Goal: Information Seeking & Learning: Find specific page/section

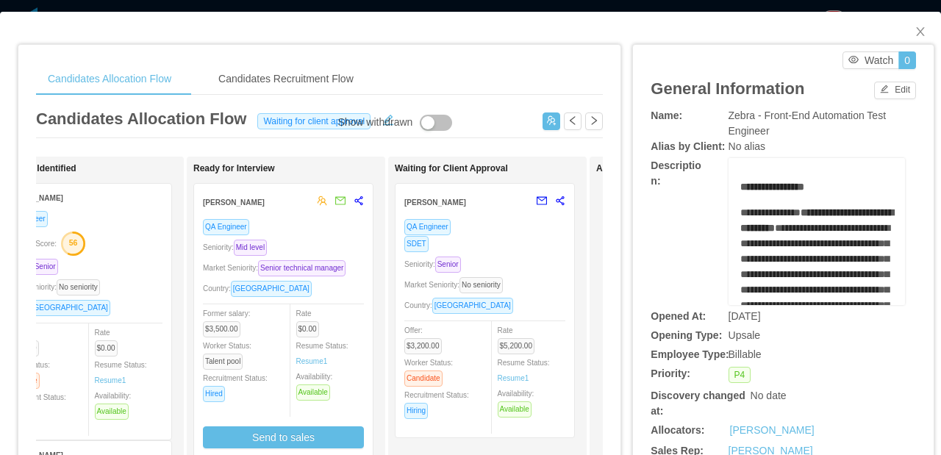
scroll to position [0, 267]
click at [519, 241] on div "SDET" at bounding box center [483, 243] width 161 height 17
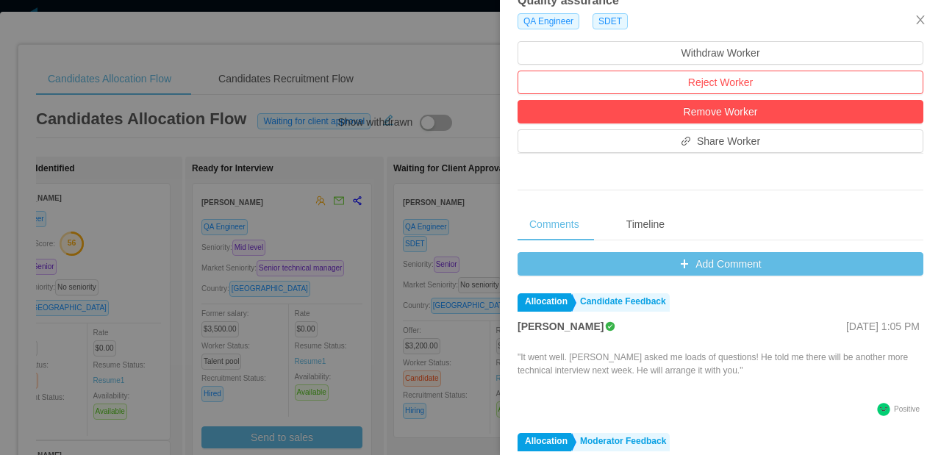
scroll to position [471, 0]
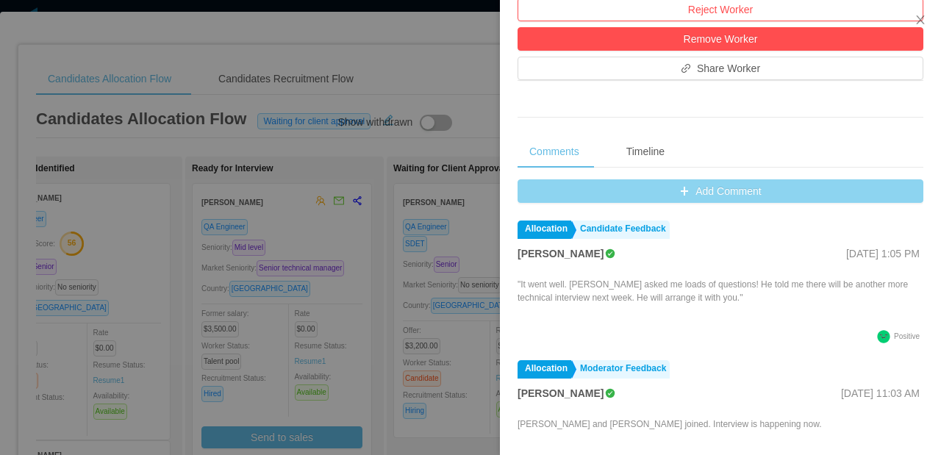
click at [727, 196] on button "Add Comment" at bounding box center [721, 191] width 406 height 24
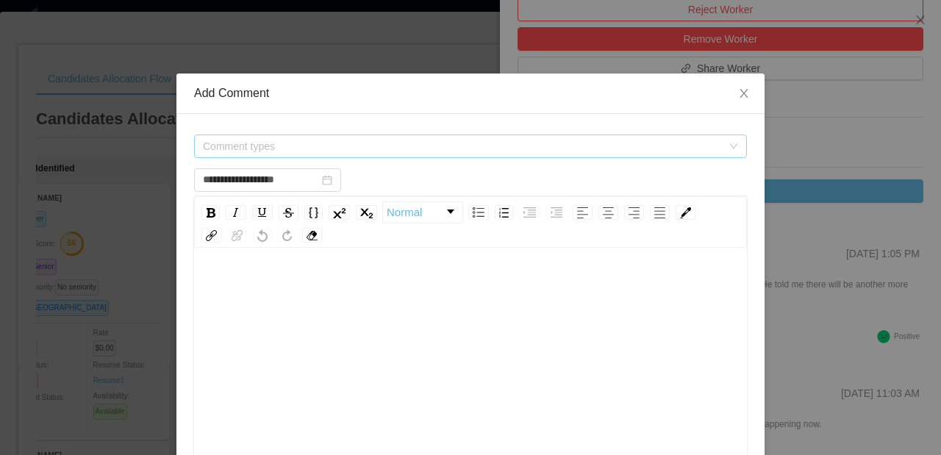
click at [312, 143] on span "Comment types" at bounding box center [462, 146] width 519 height 15
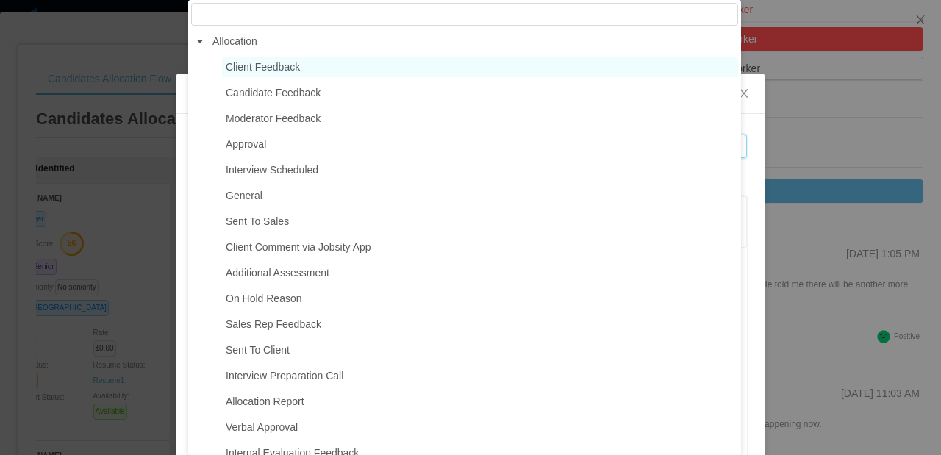
click at [311, 75] on span "Client Feedback" at bounding box center [480, 67] width 516 height 20
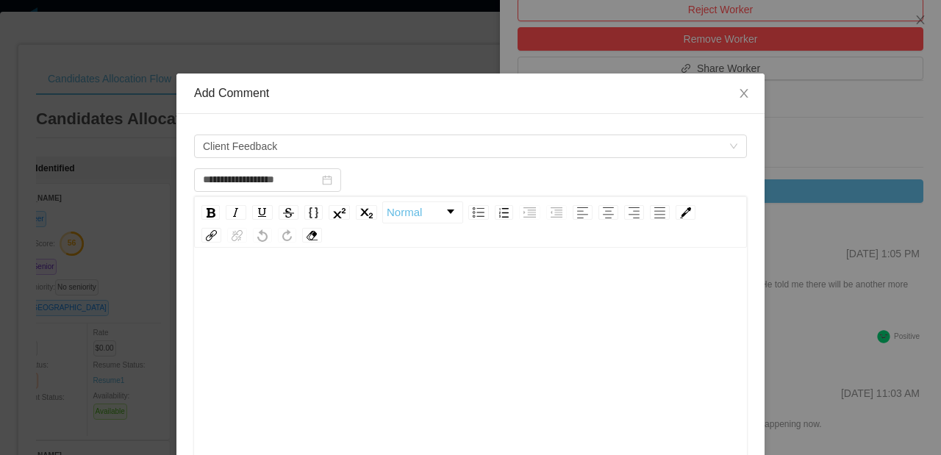
click at [266, 275] on div "rdw-editor" at bounding box center [471, 287] width 530 height 29
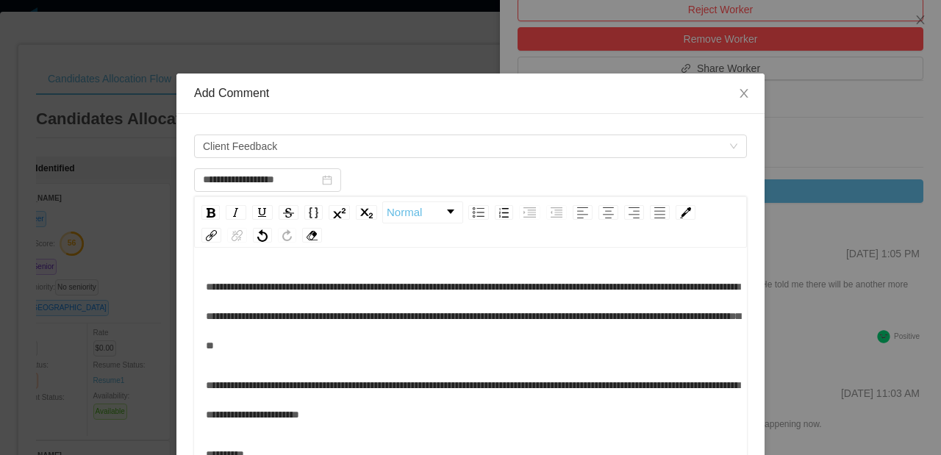
scroll to position [112, 0]
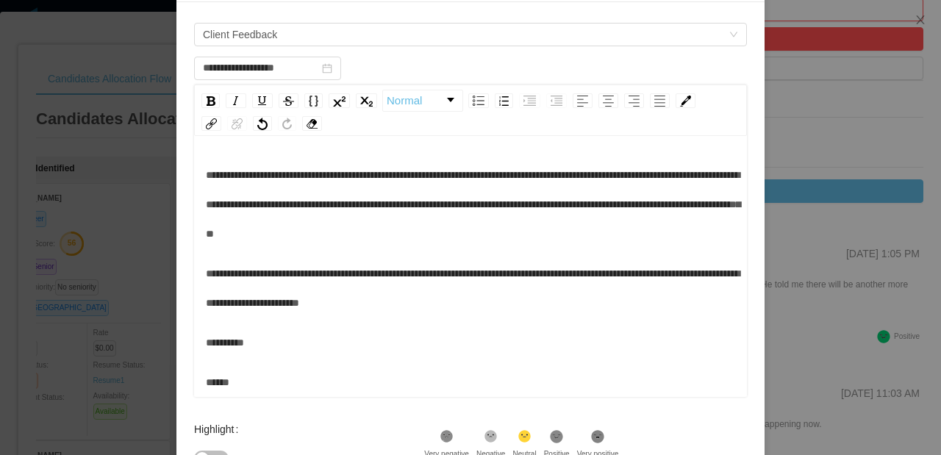
click at [249, 371] on div "******" at bounding box center [471, 382] width 530 height 29
click at [239, 364] on div "**********" at bounding box center [471, 259] width 530 height 276
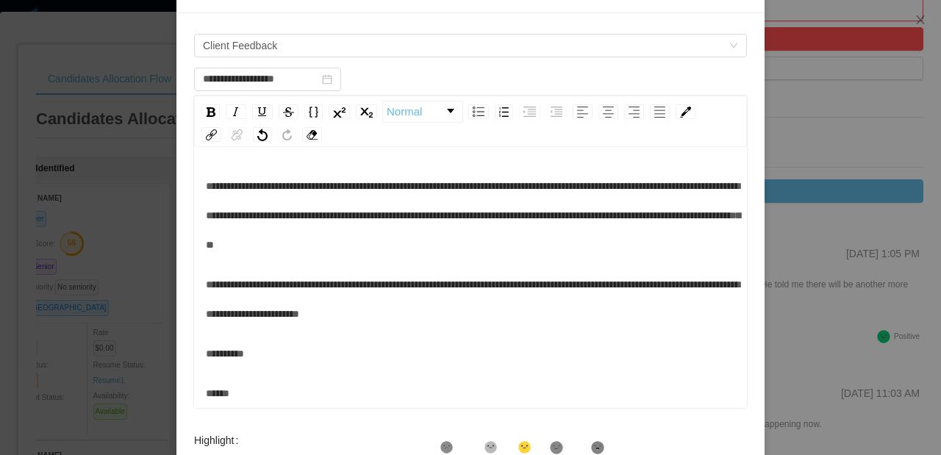
scroll to position [299, 0]
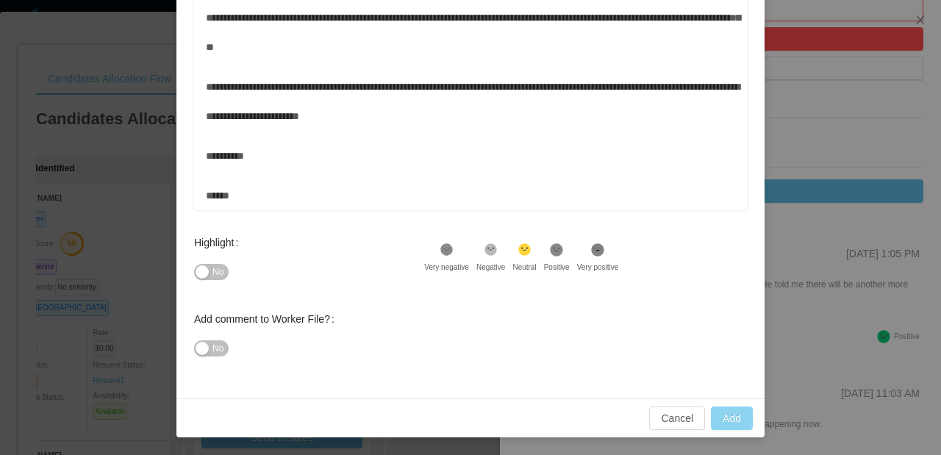
type input "**********"
click at [714, 415] on button "Add" at bounding box center [732, 419] width 42 height 24
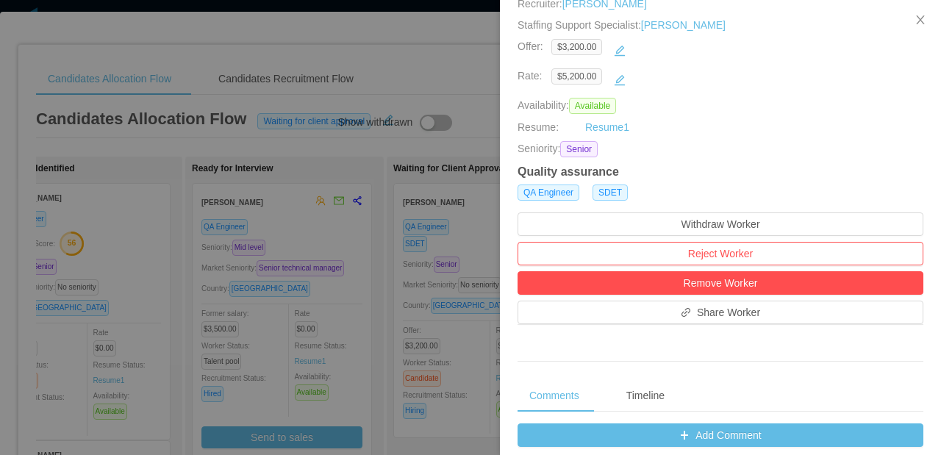
scroll to position [0, 0]
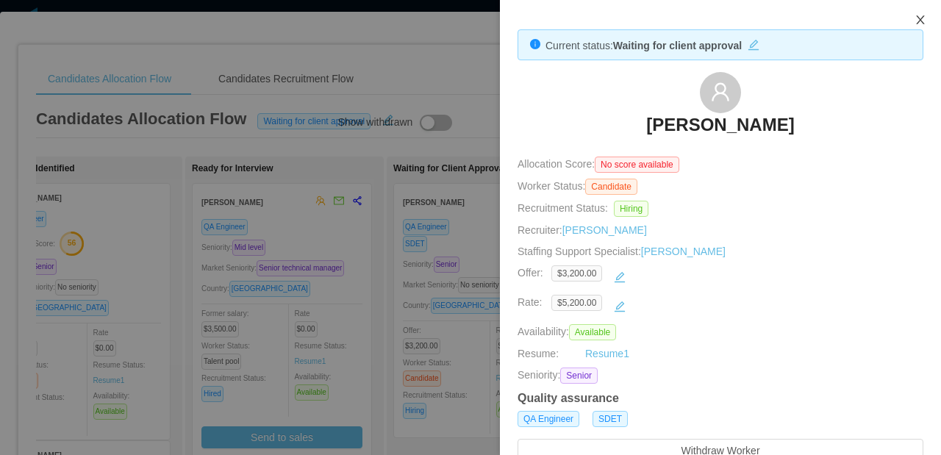
drag, startPoint x: 916, startPoint y: 18, endPoint x: 737, endPoint y: 420, distance: 439.7
click at [916, 19] on icon "icon: close" at bounding box center [921, 20] width 12 height 12
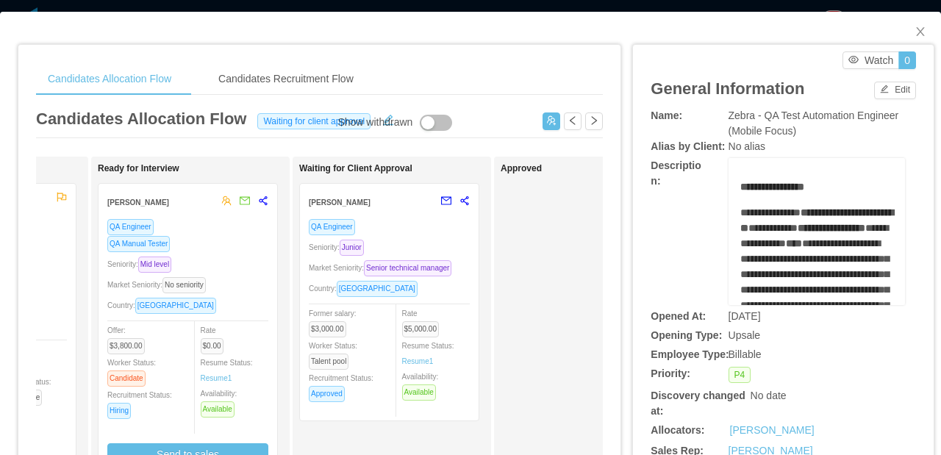
scroll to position [0, 365]
click at [435, 253] on div "Seniority: Junior" at bounding box center [385, 247] width 161 height 17
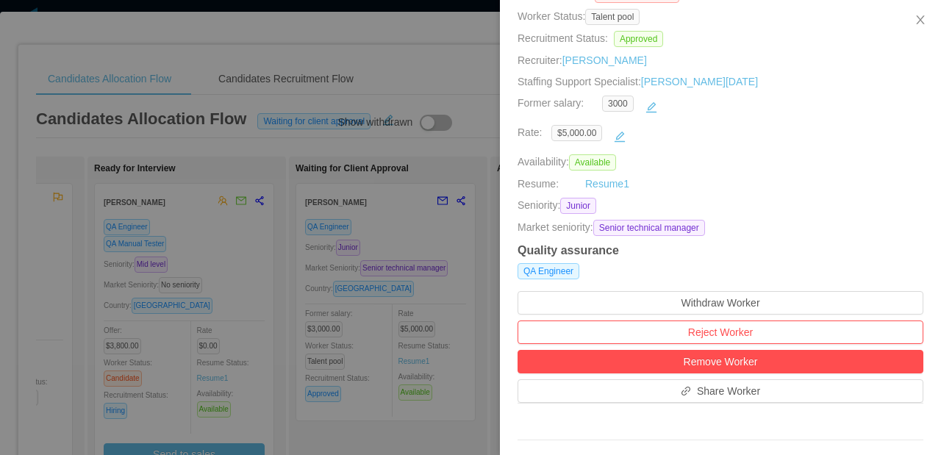
scroll to position [456, 0]
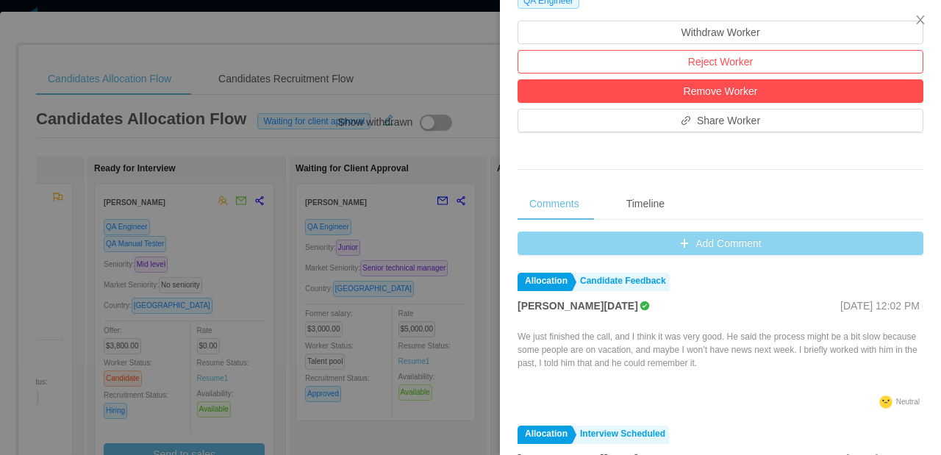
click at [708, 249] on button "Add Comment" at bounding box center [721, 244] width 406 height 24
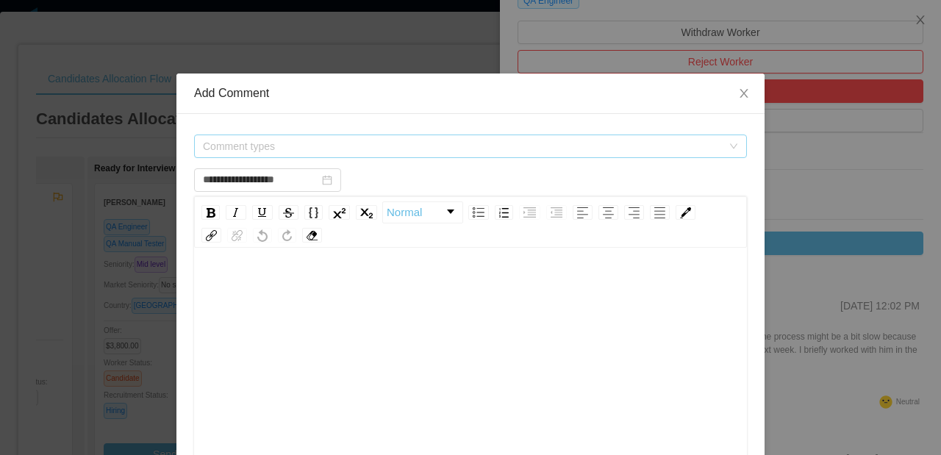
click at [409, 146] on span "Comment types" at bounding box center [462, 146] width 519 height 15
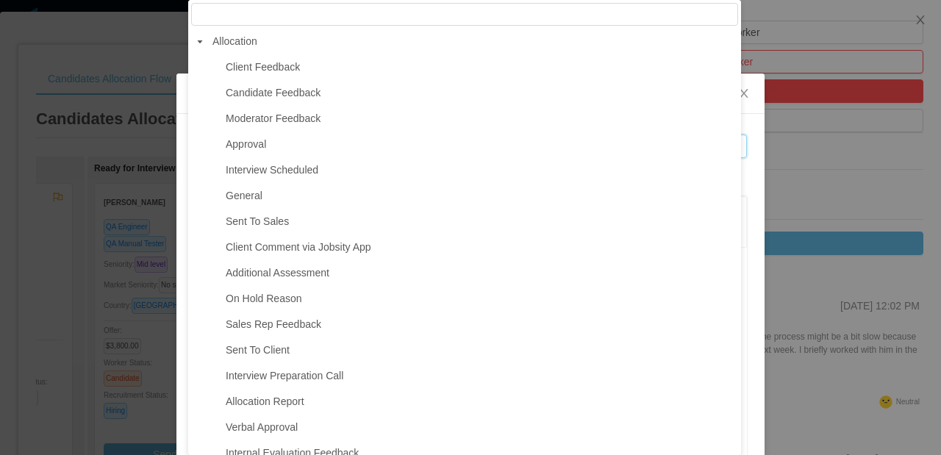
click at [201, 40] on icon "icon: caret-down" at bounding box center [199, 41] width 7 height 7
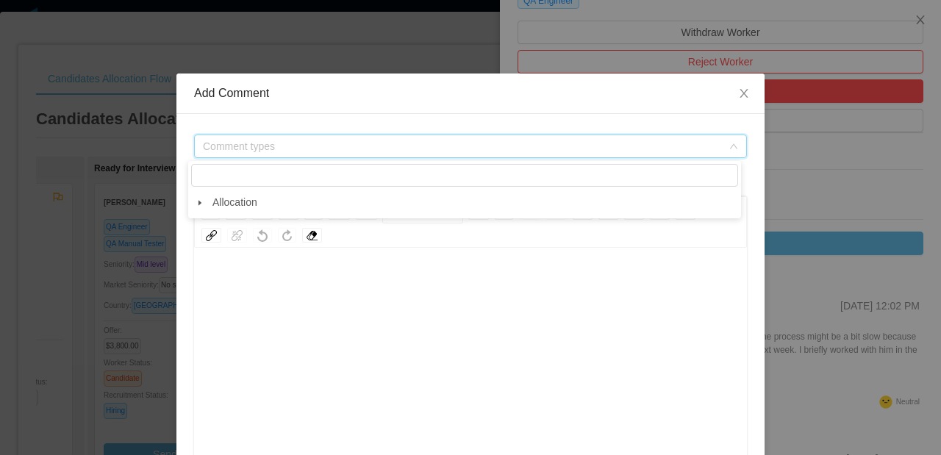
click at [276, 144] on span "Comment types" at bounding box center [462, 146] width 519 height 15
click at [274, 149] on span "Comment types" at bounding box center [462, 146] width 519 height 15
click at [199, 205] on icon "icon: caret-down" at bounding box center [200, 202] width 3 height 5
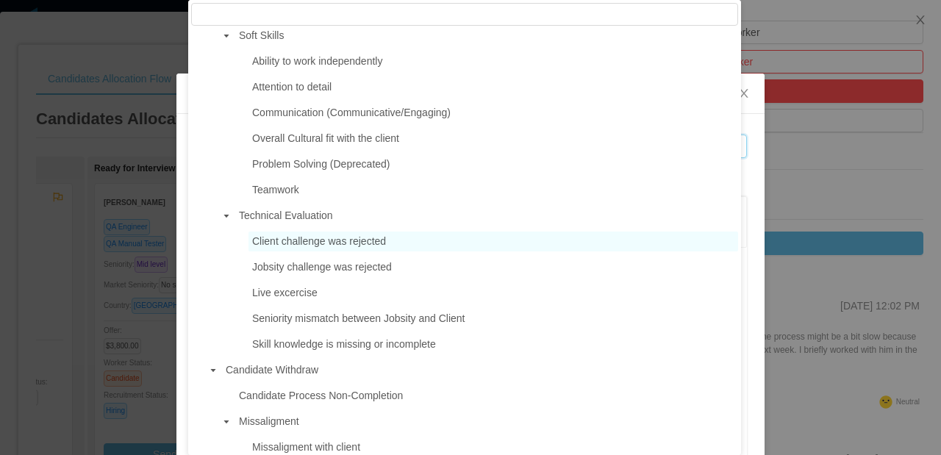
scroll to position [1018, 0]
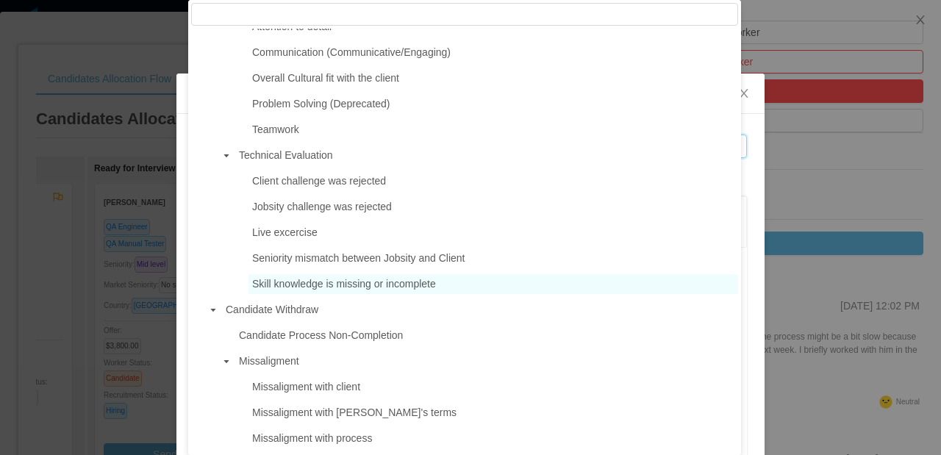
click at [390, 284] on span "Skill knowledge is missing or incomplete" at bounding box center [344, 284] width 184 height 12
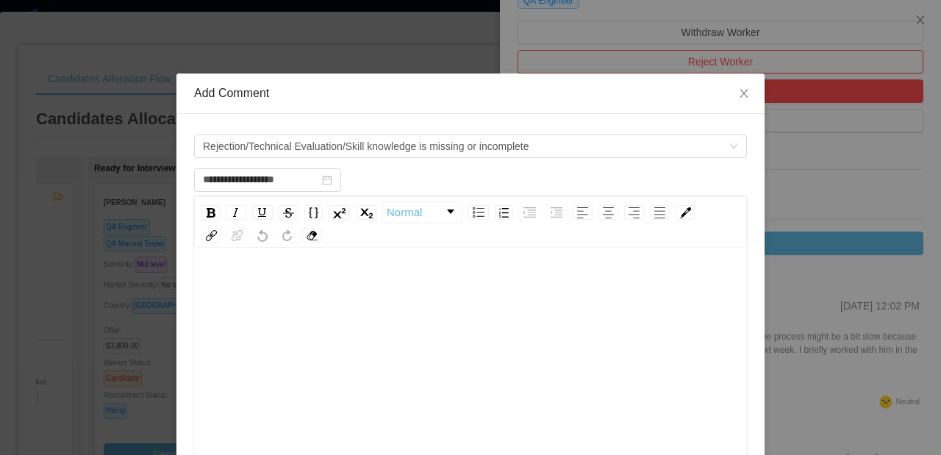
click at [390, 276] on div "rdw-editor" at bounding box center [471, 287] width 530 height 29
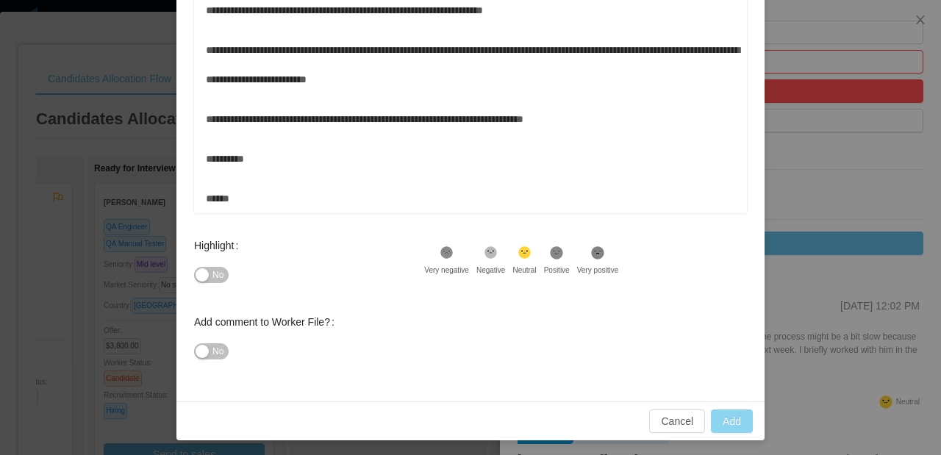
scroll to position [299, 0]
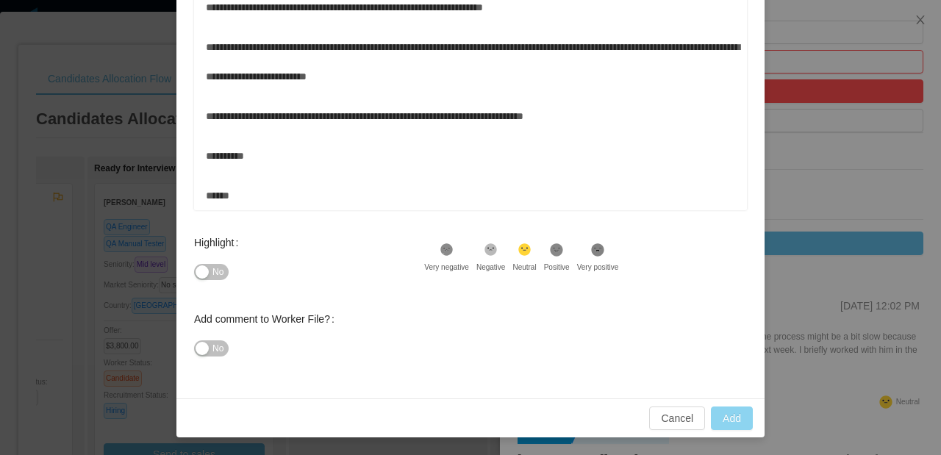
type input "**********"
click at [724, 414] on button "Add" at bounding box center [732, 419] width 42 height 24
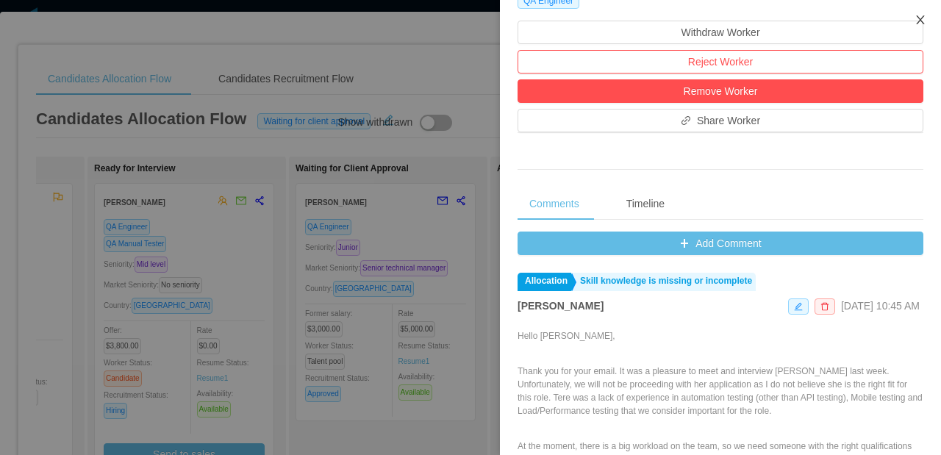
click at [917, 22] on icon "icon: close" at bounding box center [921, 20] width 12 height 12
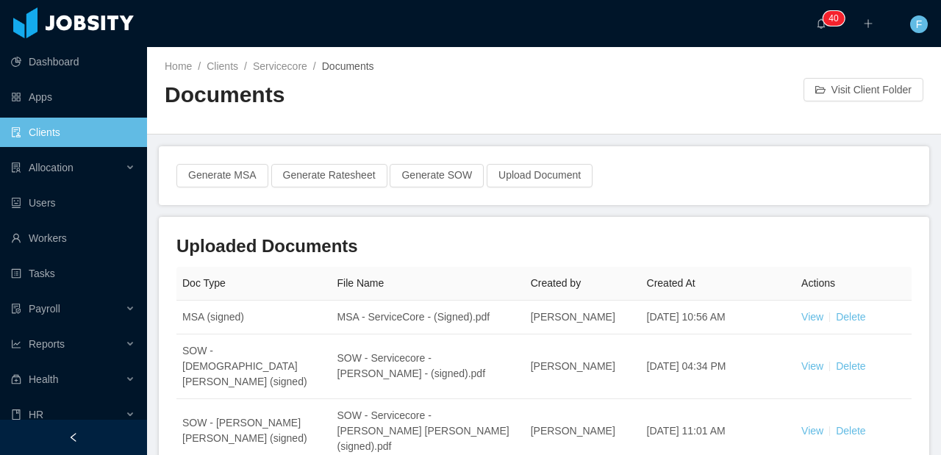
click at [44, 129] on link "Clients" at bounding box center [73, 132] width 124 height 29
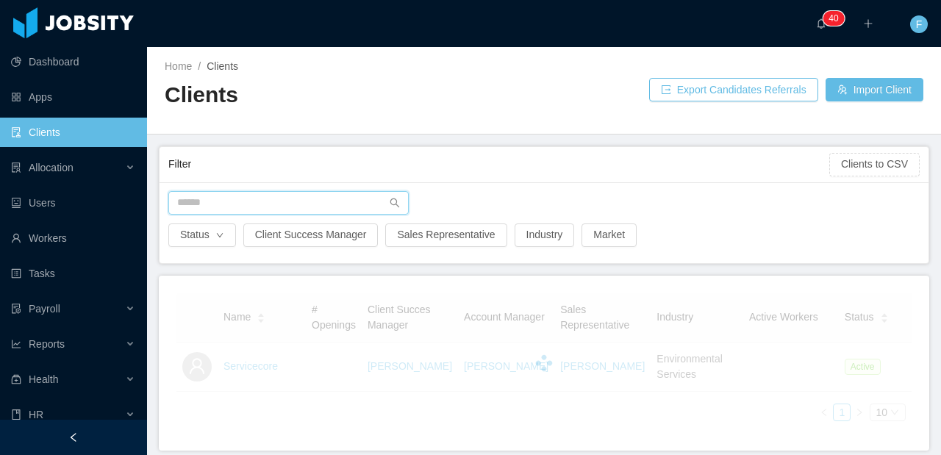
click at [223, 201] on input "text" at bounding box center [288, 203] width 240 height 24
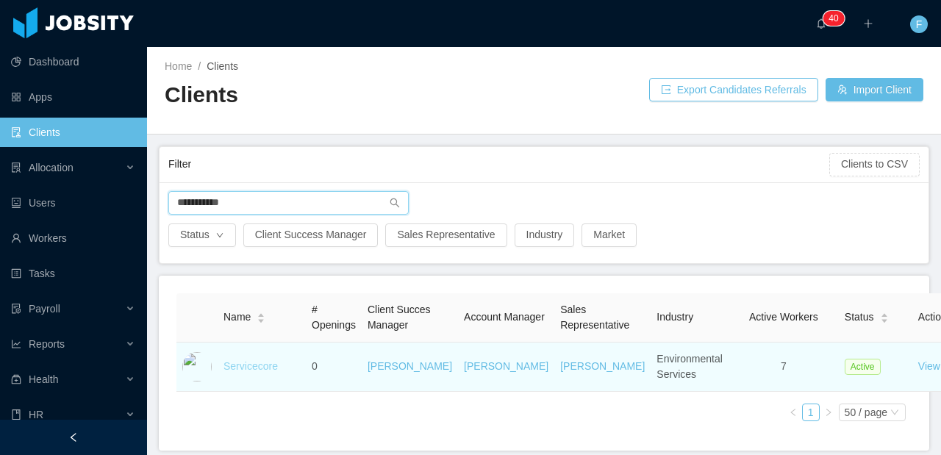
type input "**********"
click at [243, 372] on link "Servicecore" at bounding box center [251, 366] width 54 height 12
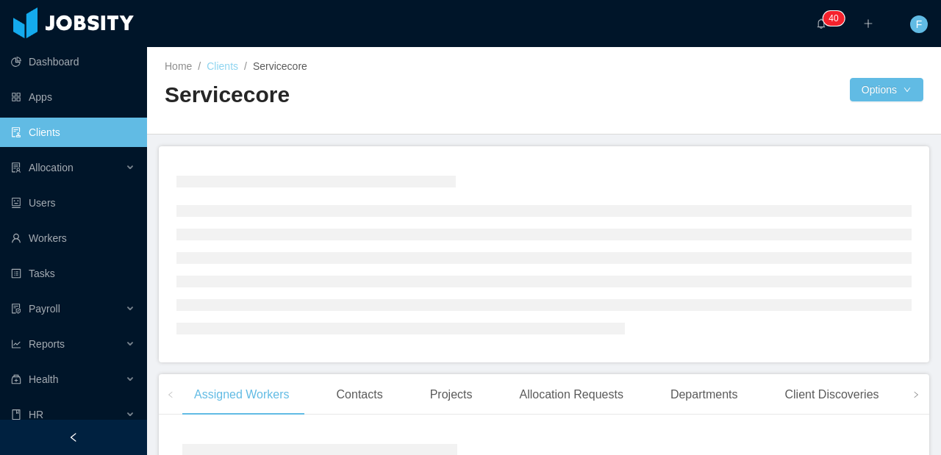
click at [229, 63] on link "Clients" at bounding box center [223, 66] width 32 height 12
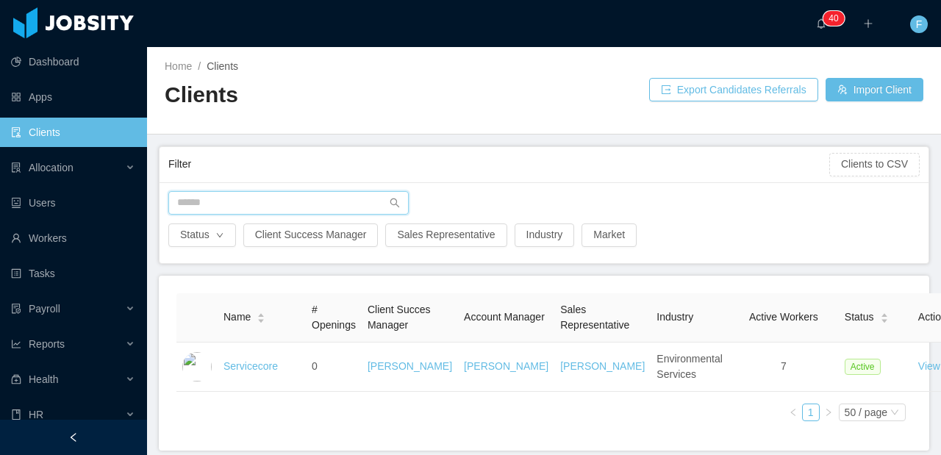
click at [219, 201] on input "text" at bounding box center [288, 203] width 240 height 24
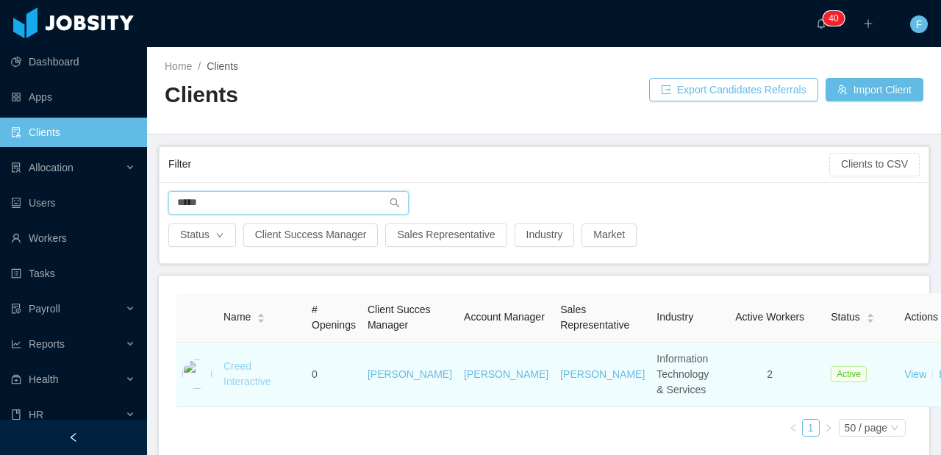
type input "*****"
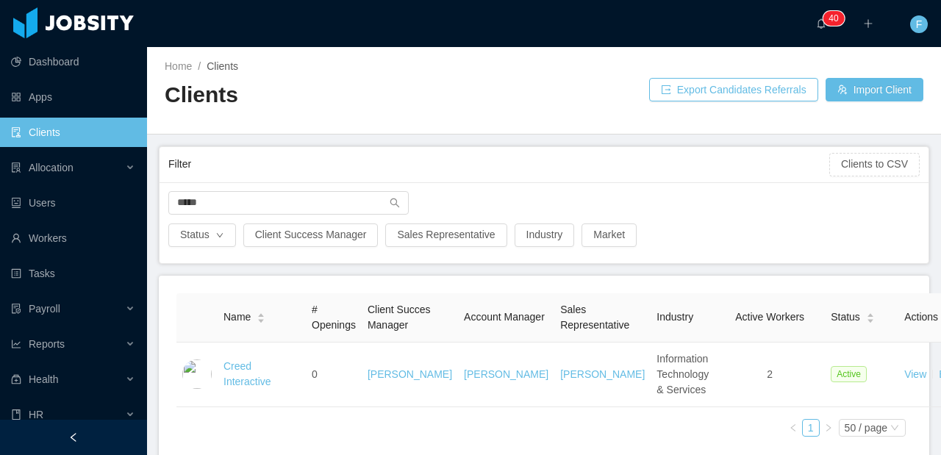
drag, startPoint x: 232, startPoint y: 382, endPoint x: 249, endPoint y: 373, distance: 20.1
click at [232, 383] on link "Creed Interactive" at bounding box center [248, 373] width 48 height 27
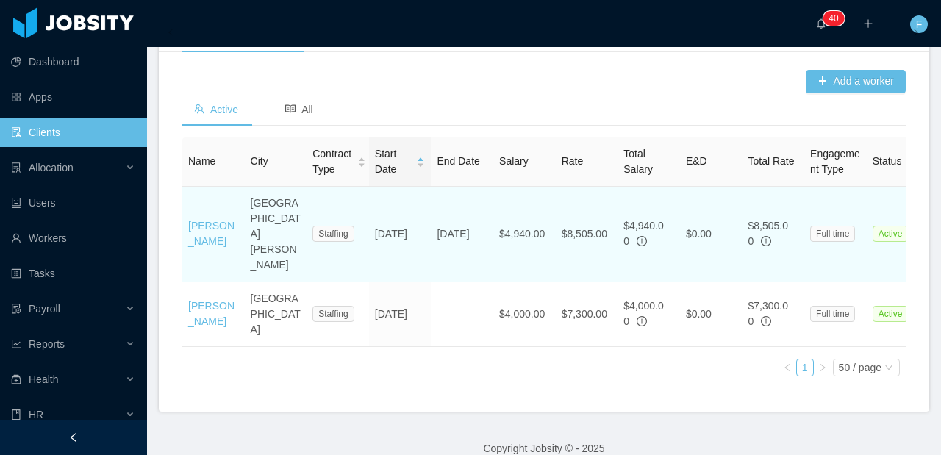
scroll to position [542, 0]
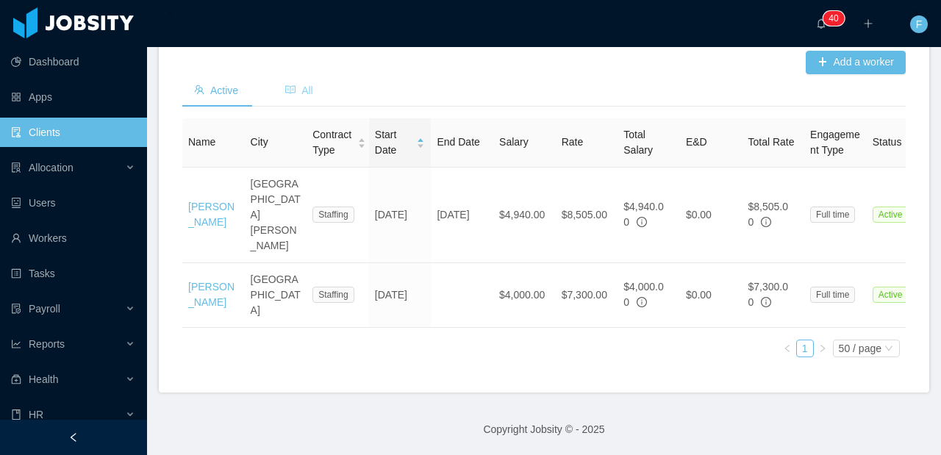
click at [313, 96] on span "All" at bounding box center [299, 91] width 28 height 12
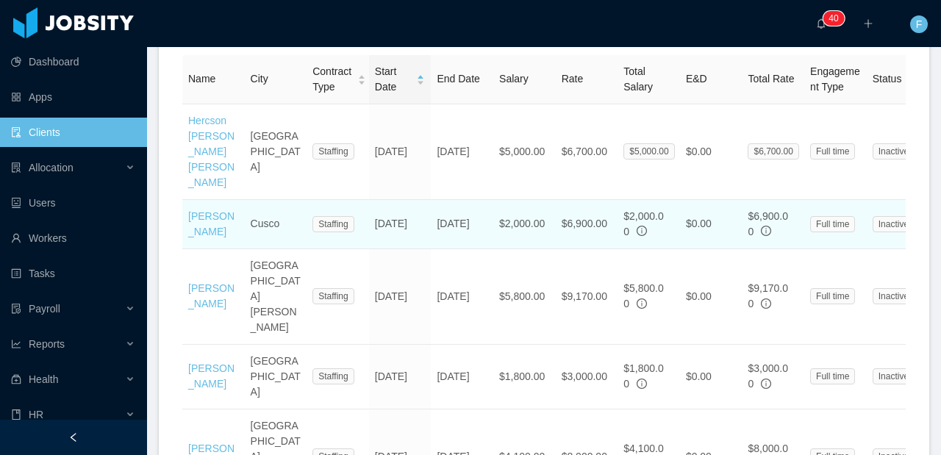
scroll to position [590, 0]
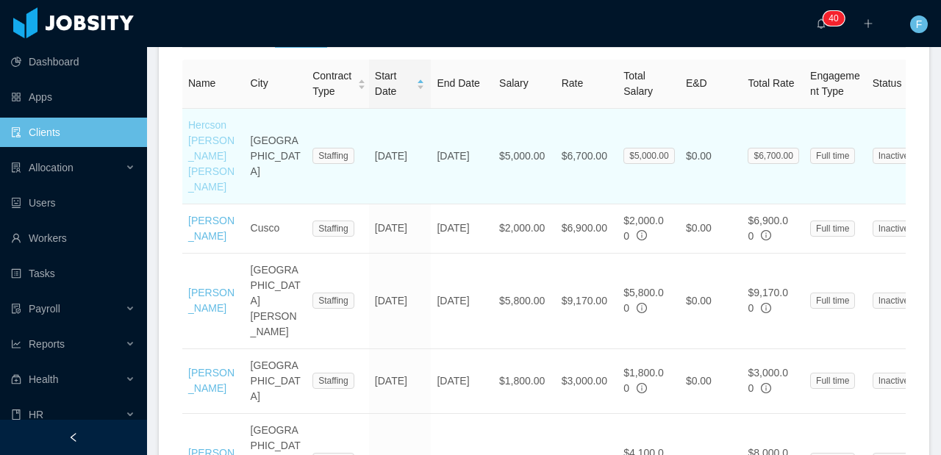
click at [224, 193] on link "Hercson Eduardo Santander Romero" at bounding box center [211, 156] width 46 height 74
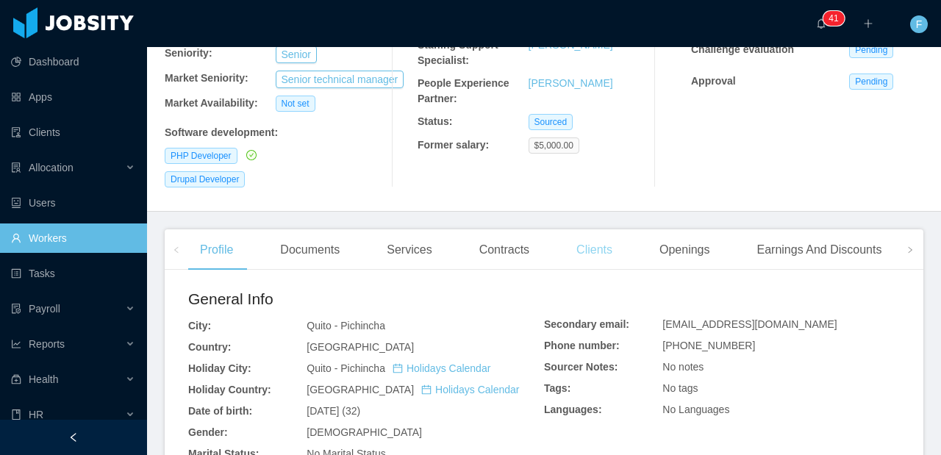
click at [606, 229] on div "Clients" at bounding box center [595, 249] width 60 height 41
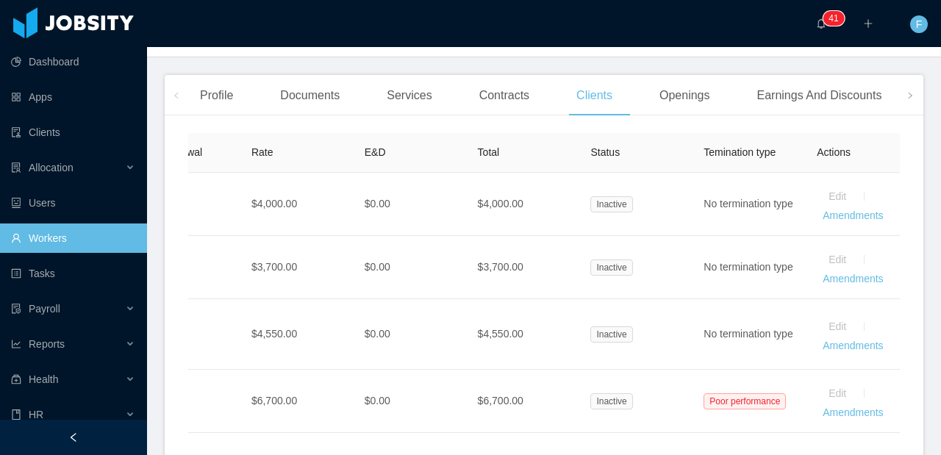
scroll to position [0, 770]
